Goal: Information Seeking & Learning: Compare options

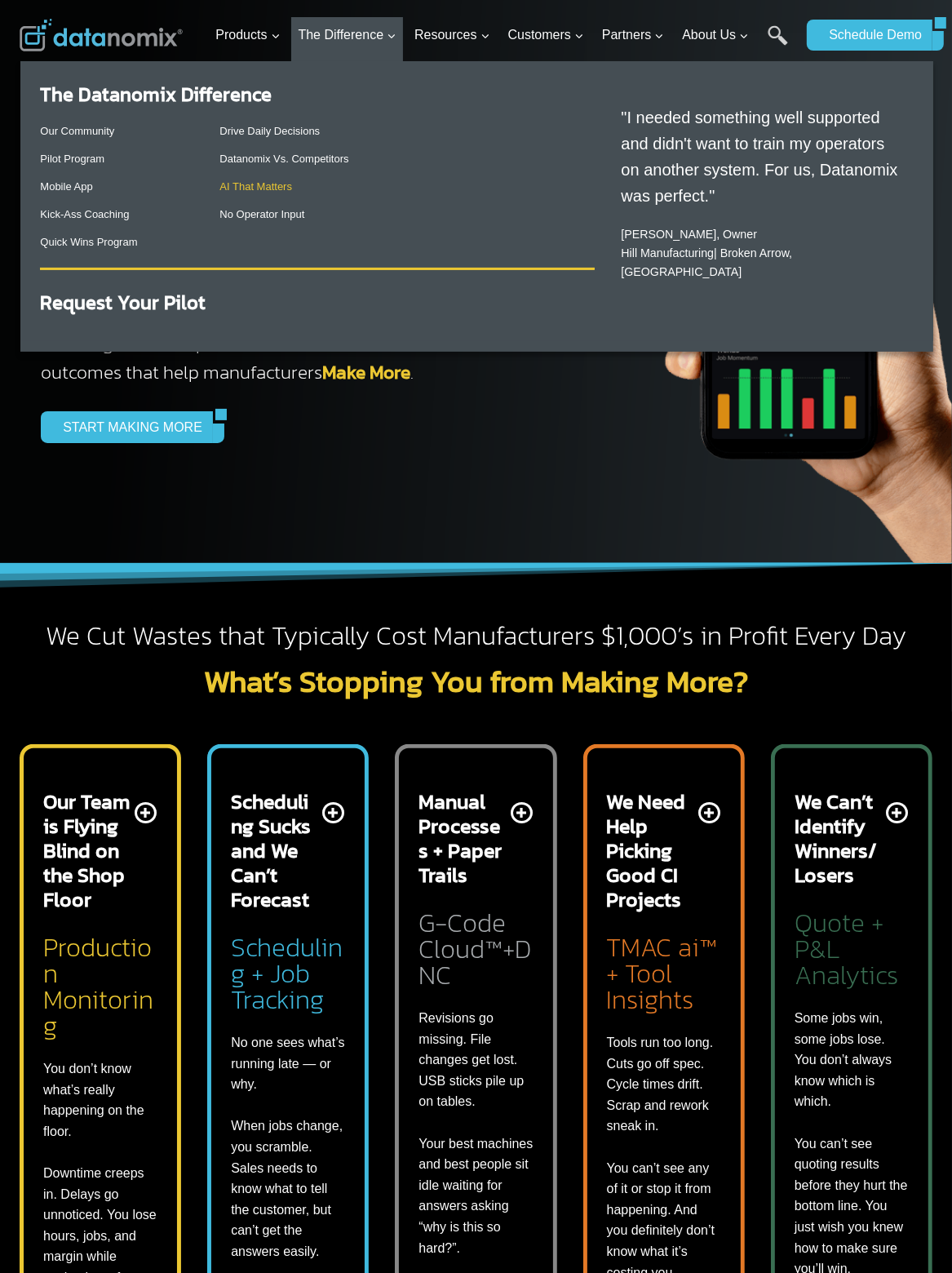
click at [252, 188] on link "AI That Matters" at bounding box center [256, 185] width 73 height 12
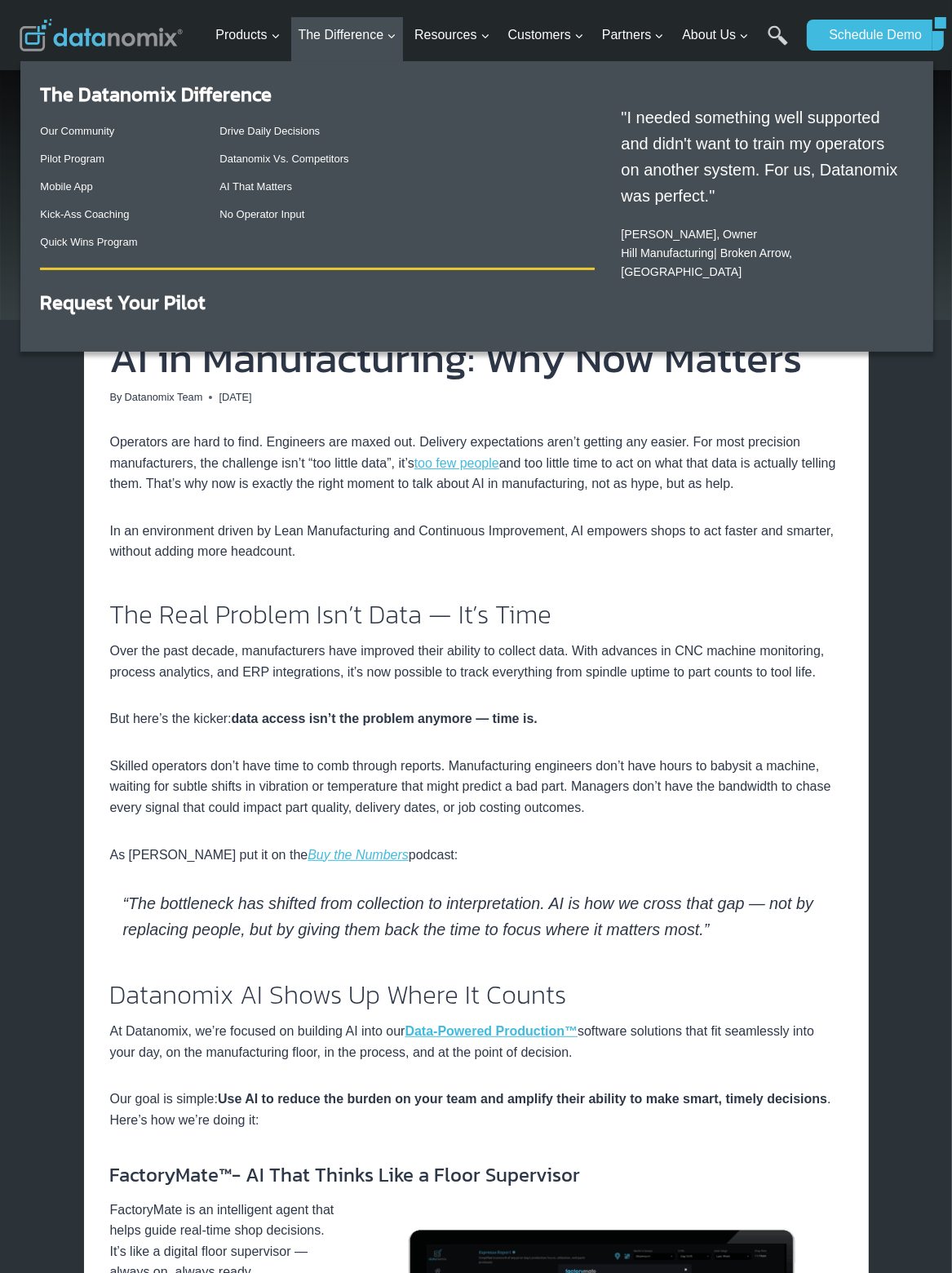
click at [303, 153] on p "Datanomix Vs. Competitors" at bounding box center [407, 159] width 375 height 17
click at [303, 156] on link "Datanomix Vs. Competitors" at bounding box center [284, 158] width 129 height 12
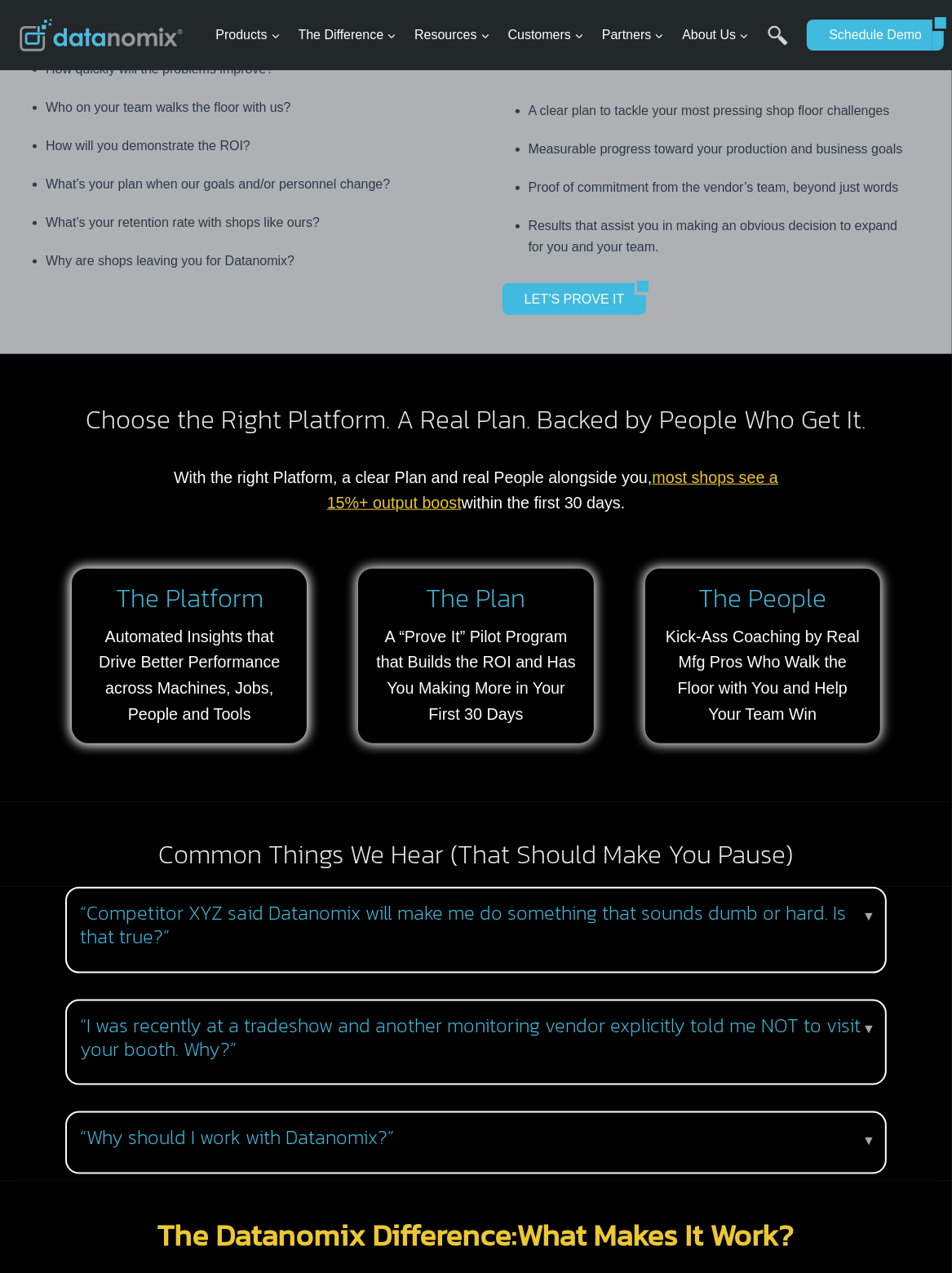
scroll to position [881, 0]
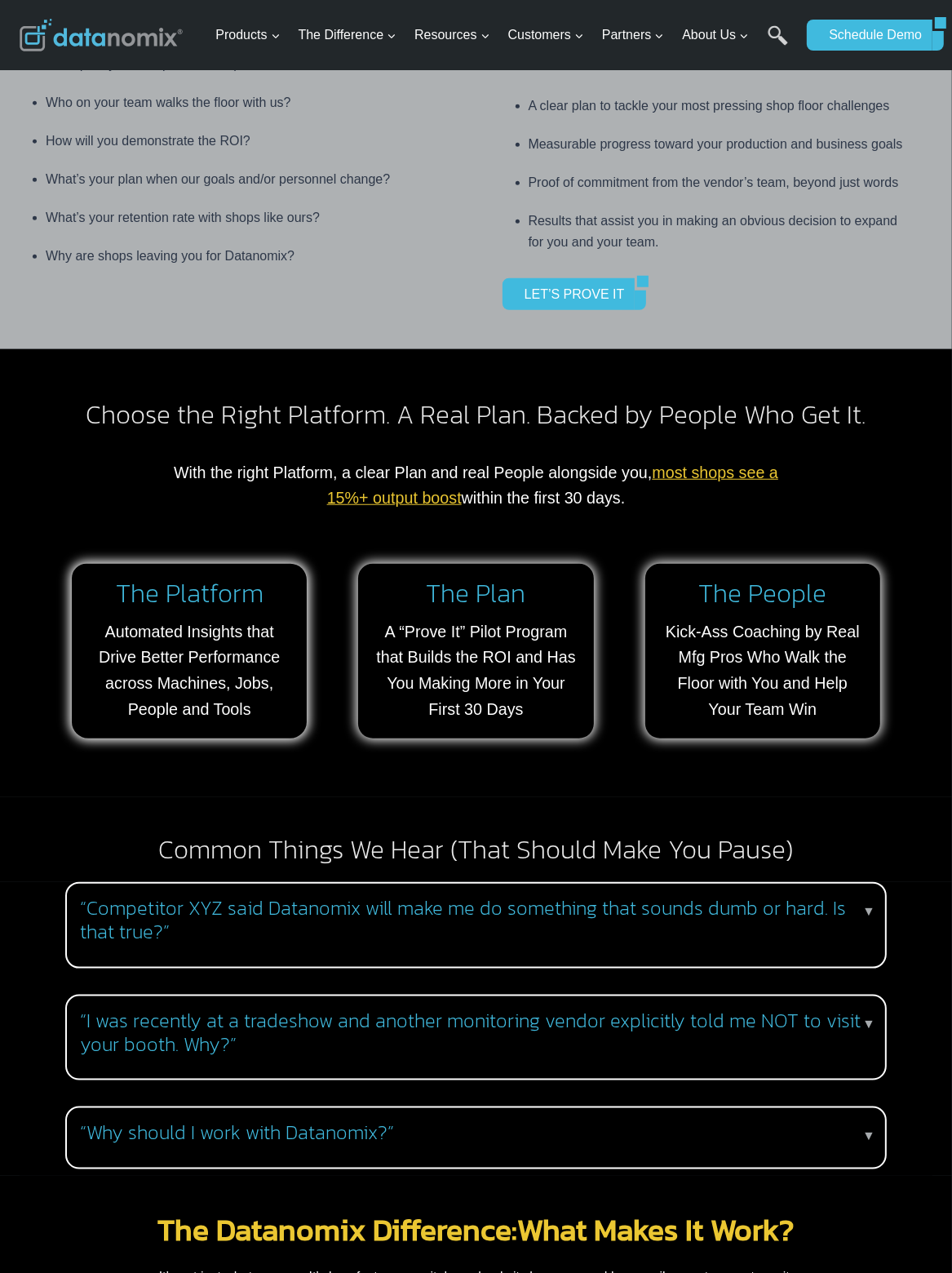
click at [535, 928] on h3 "“Competitor XYZ said Datanomix will make me do something that sounds dumb or ha…" at bounding box center [472, 920] width 786 height 47
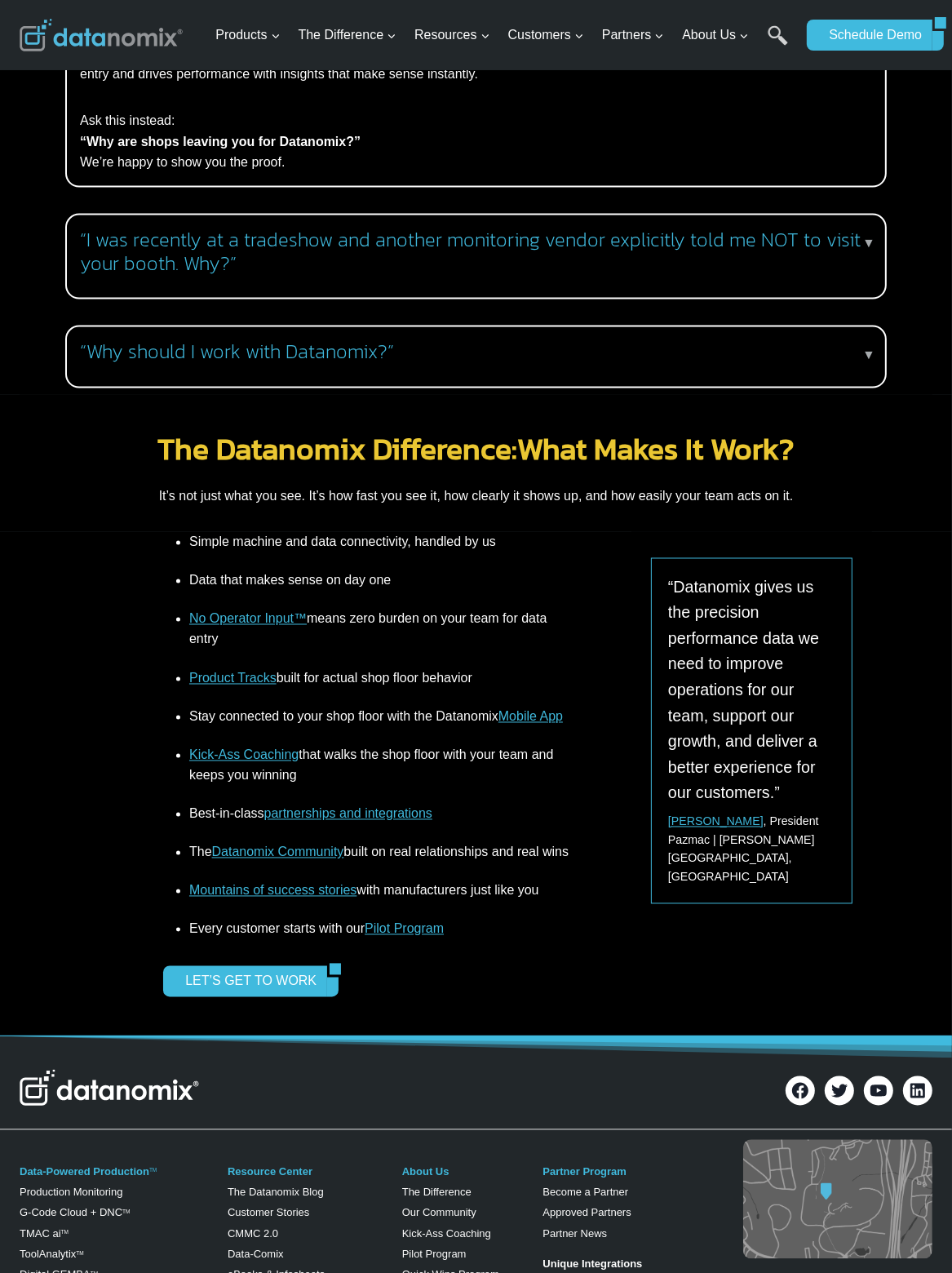
scroll to position [2350, 0]
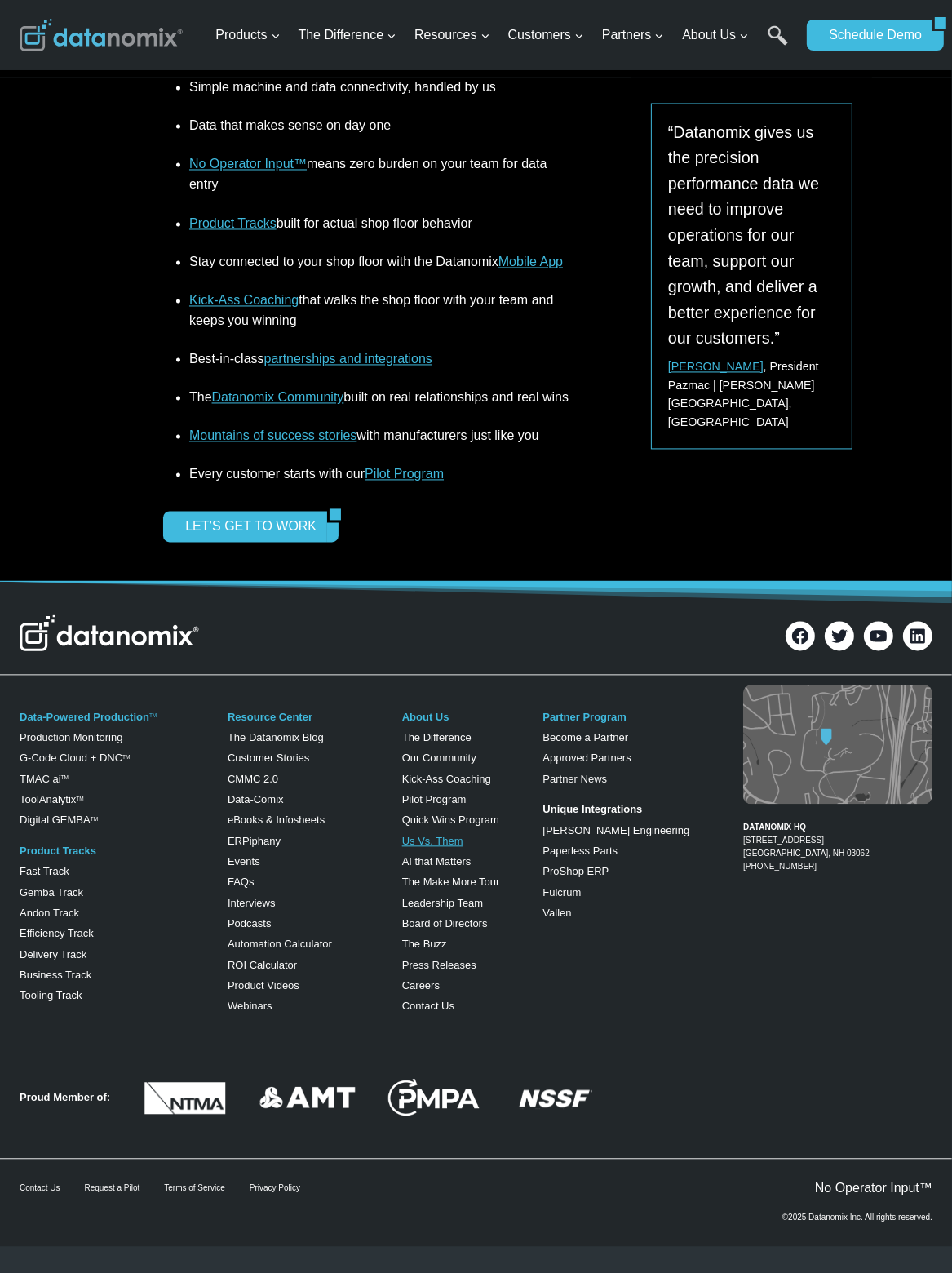
click at [444, 848] on link "Us Vs. Them" at bounding box center [432, 841] width 61 height 12
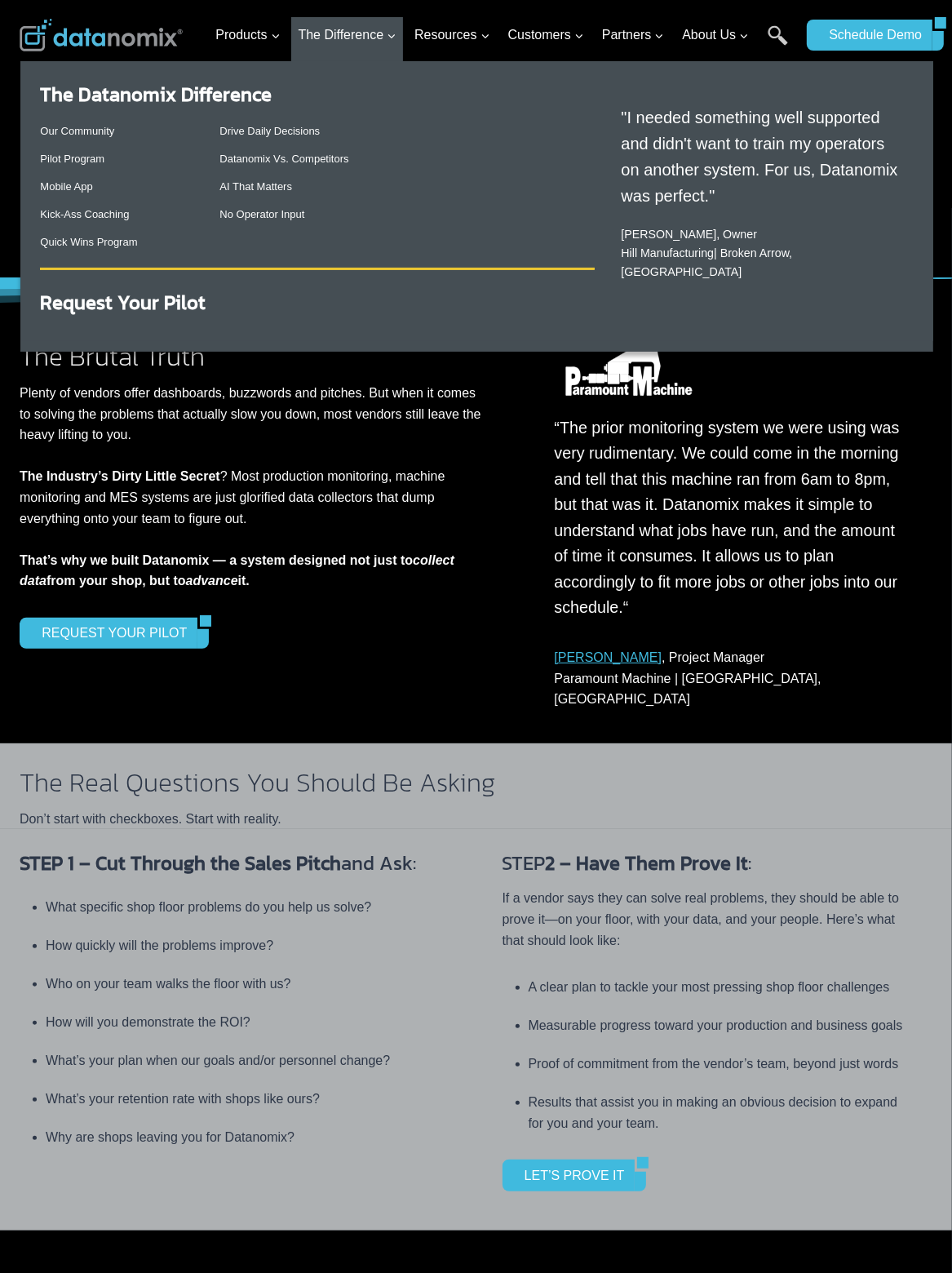
click at [253, 194] on p "AI That Matters" at bounding box center [407, 187] width 375 height 17
click at [255, 189] on link "AI That Matters" at bounding box center [256, 185] width 73 height 12
